Goal: Answer question/provide support

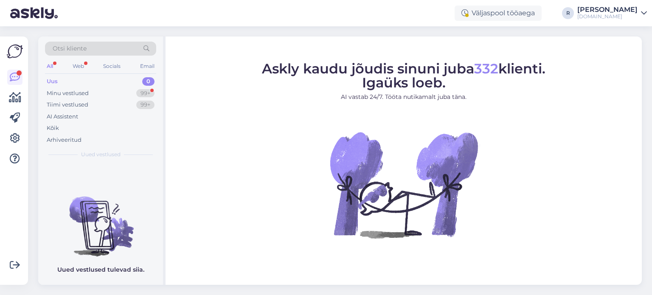
click at [53, 62] on div "All" at bounding box center [50, 66] width 10 height 11
click at [81, 93] on div "Minu vestlused" at bounding box center [68, 93] width 42 height 8
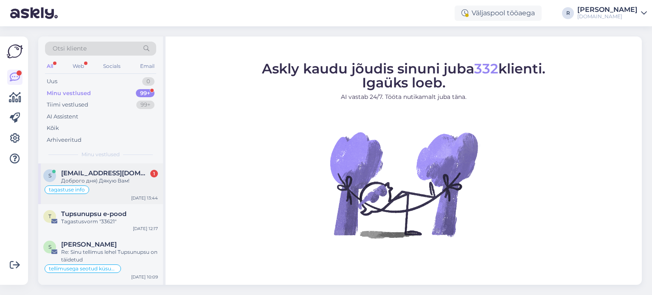
click at [114, 175] on span "[EMAIL_ADDRESS][DOMAIN_NAME]" at bounding box center [105, 173] width 88 height 8
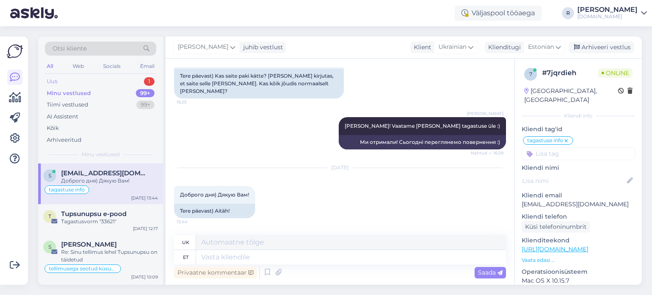
click at [63, 84] on div "Uus 1" at bounding box center [100, 82] width 111 height 12
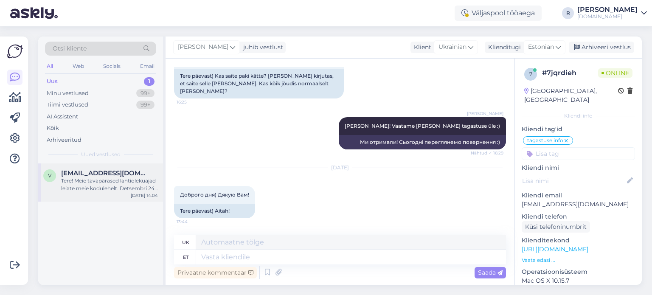
click at [81, 184] on div "Tere! Meie tavapärased lahtiolekuajad leiate meie kodulehelt. Detsembri 24-30. …" at bounding box center [109, 184] width 97 height 15
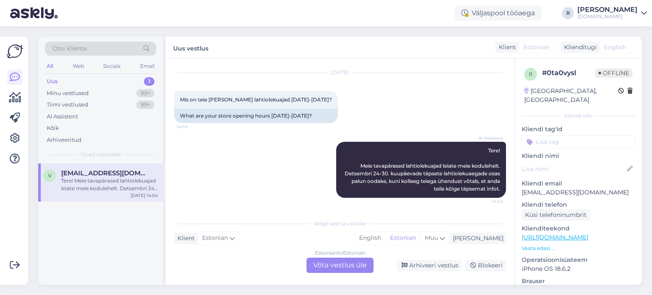
scroll to position [21, 0]
click at [338, 266] on div "Estonian to Estonian Võta vestlus üle" at bounding box center [340, 265] width 67 height 15
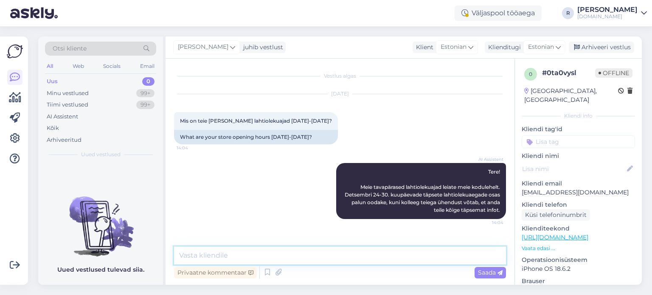
click at [282, 258] on textarea at bounding box center [340, 256] width 332 height 18
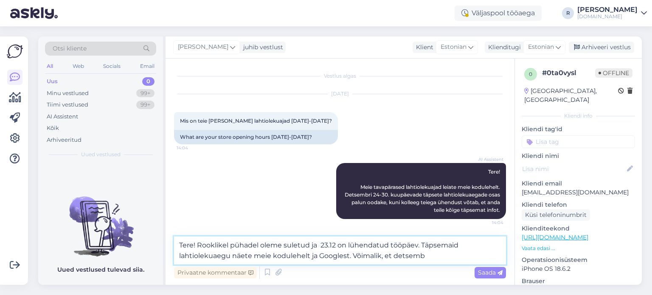
type textarea "Tere! Rooklikel pühadel oleme suletud ja 23.12 on lühendatud tööpäev. Täpsemaid…"
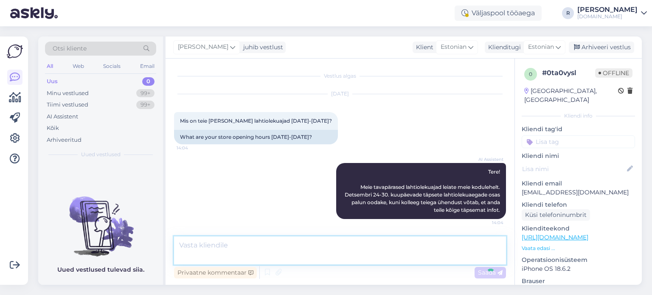
scroll to position [41, 0]
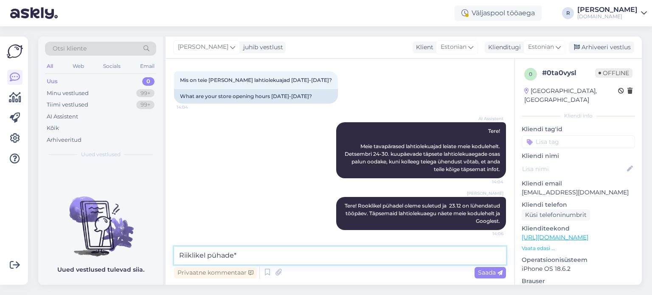
type textarea "Riiklikel pühadel*"
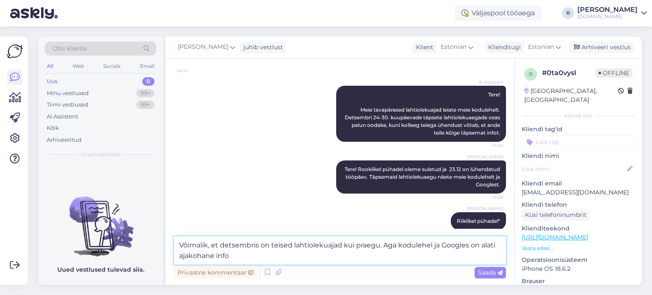
type textarea "Võimalik, et detsembris on teised lahtiolekuajad kui praegu. Aga kodulehel ja G…"
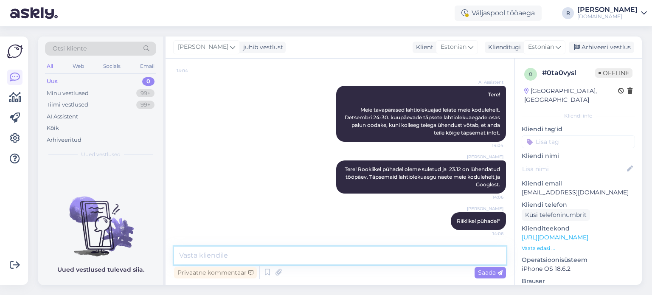
scroll to position [121, 0]
